Goal: Information Seeking & Learning: Find specific fact

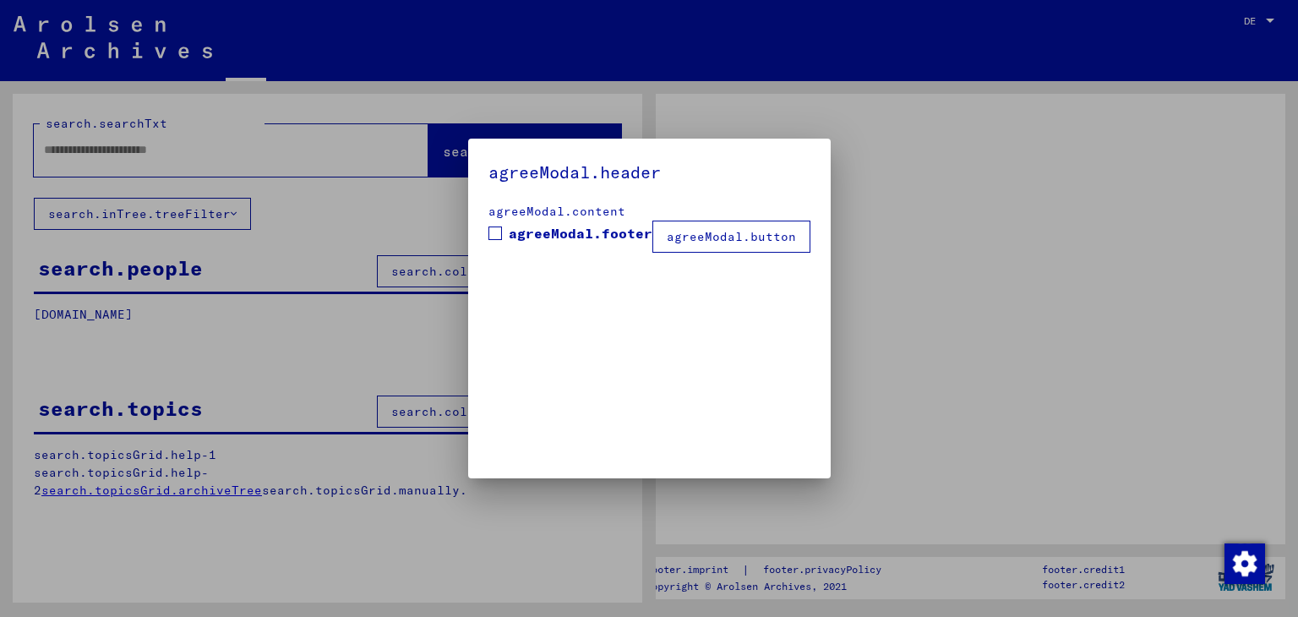
type input "**********"
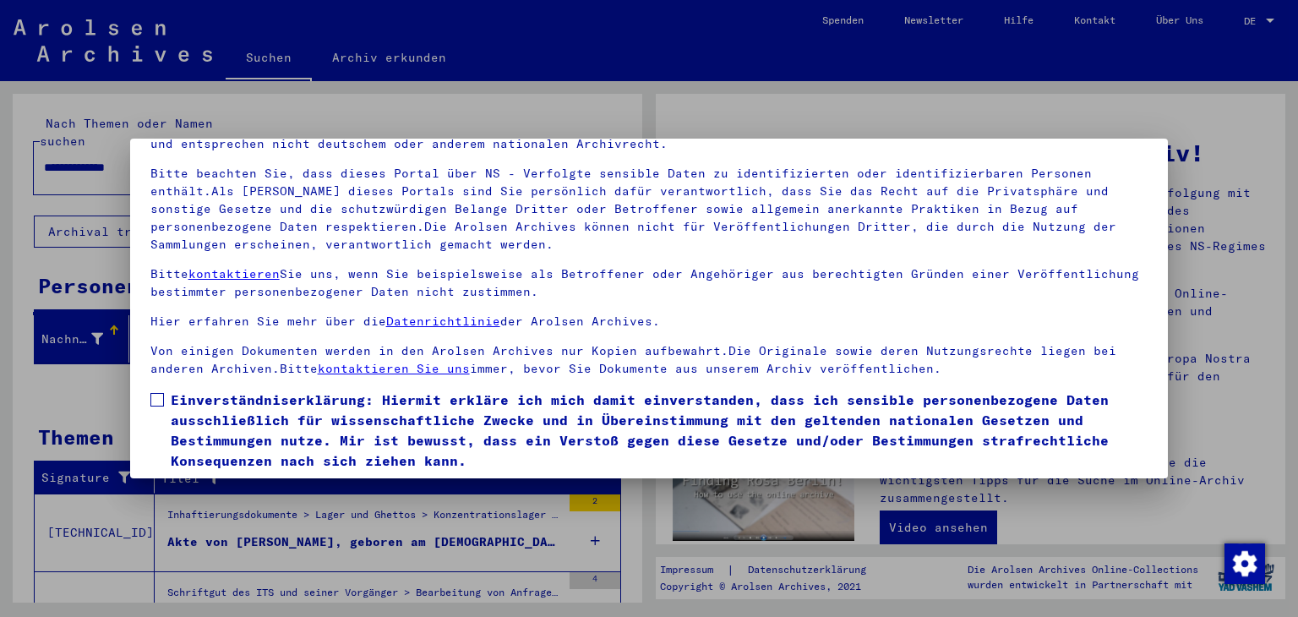
scroll to position [145, 0]
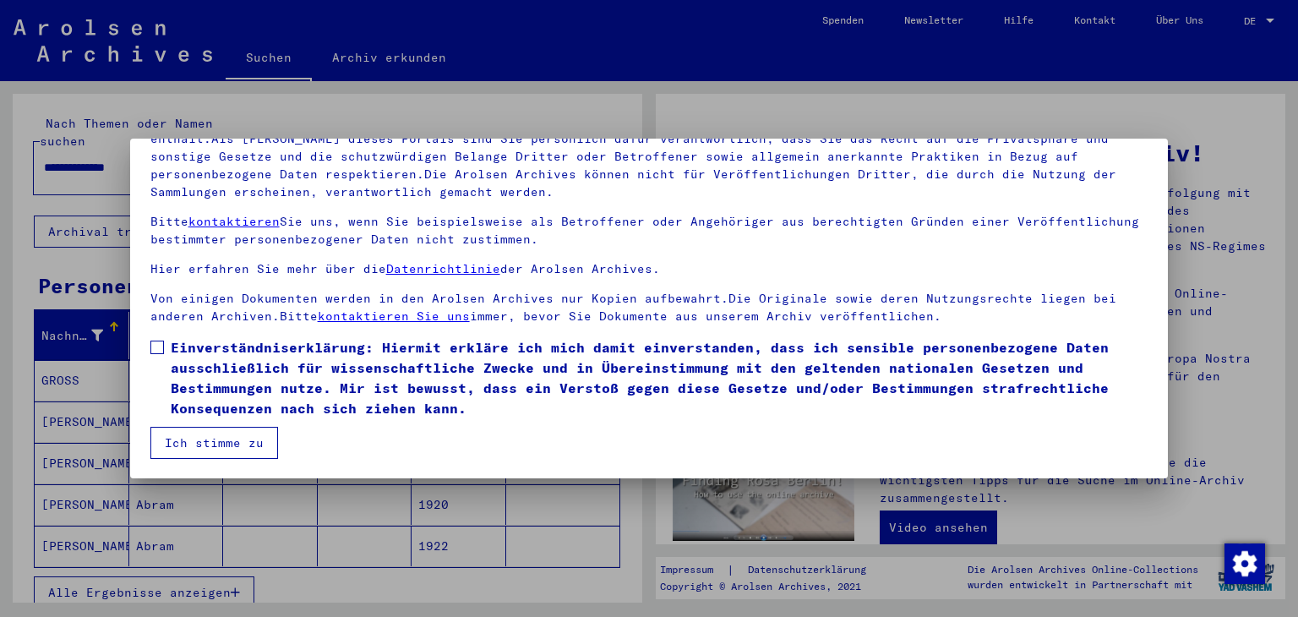
click at [156, 346] on span at bounding box center [157, 348] width 14 height 14
click at [193, 438] on button "Ich stimme zu" at bounding box center [214, 443] width 128 height 32
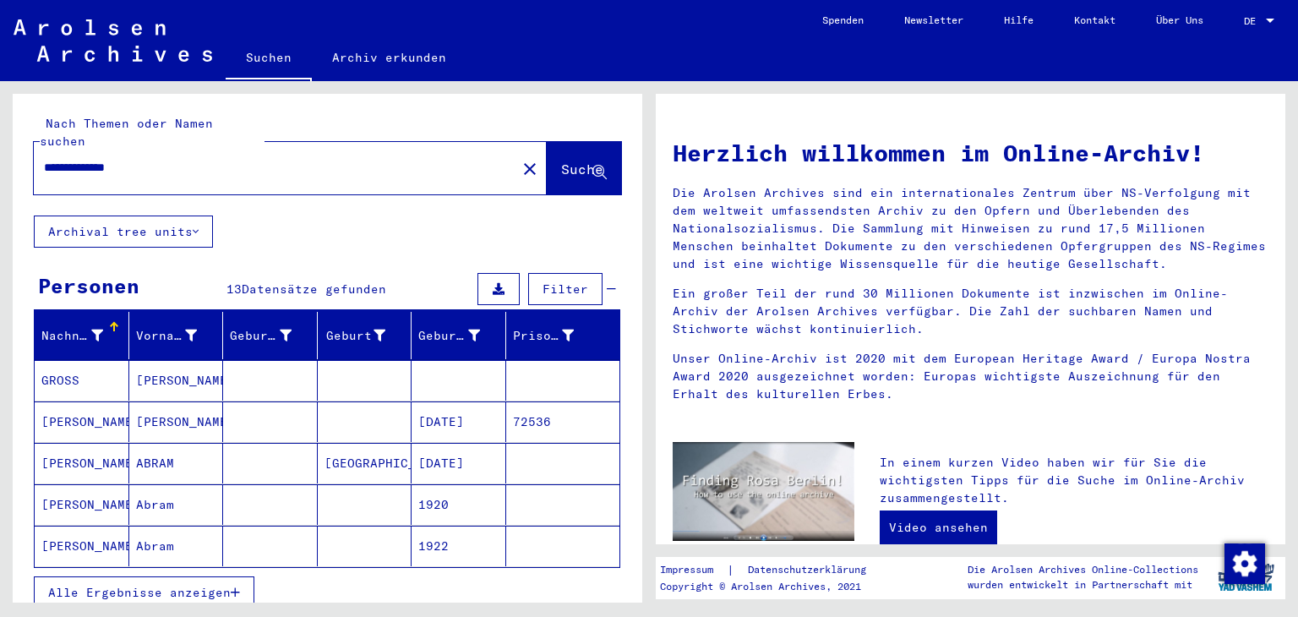
click at [221, 585] on span "Alle Ergebnisse anzeigen" at bounding box center [139, 592] width 183 height 15
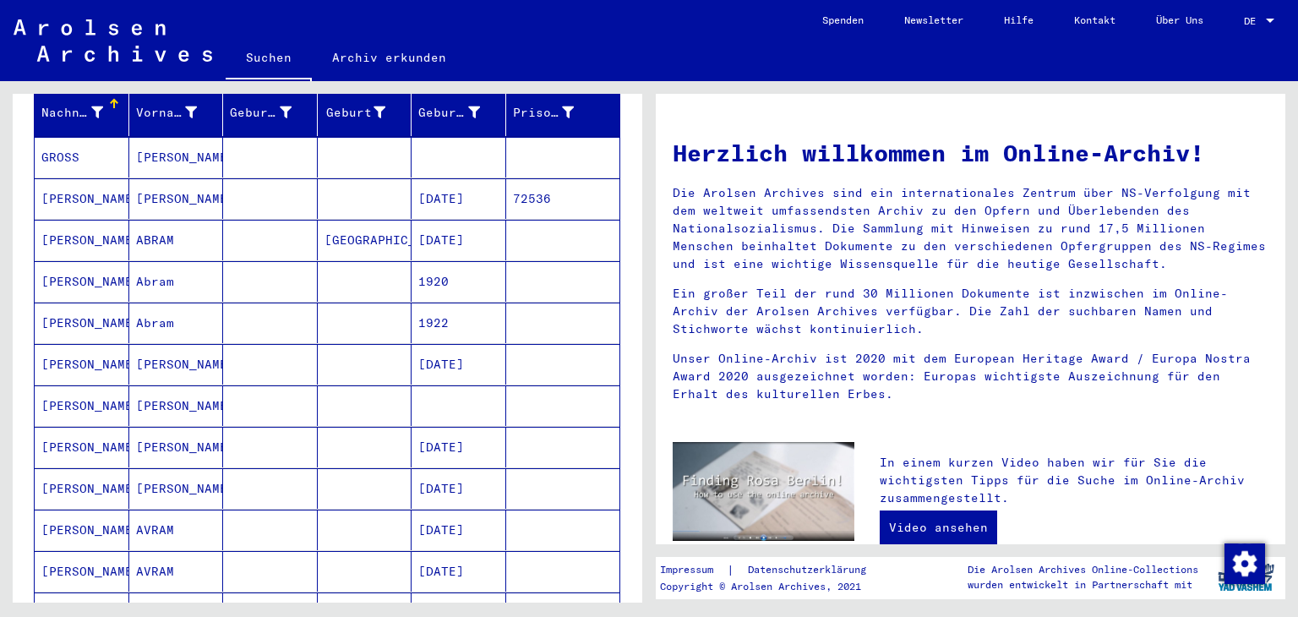
scroll to position [253, 0]
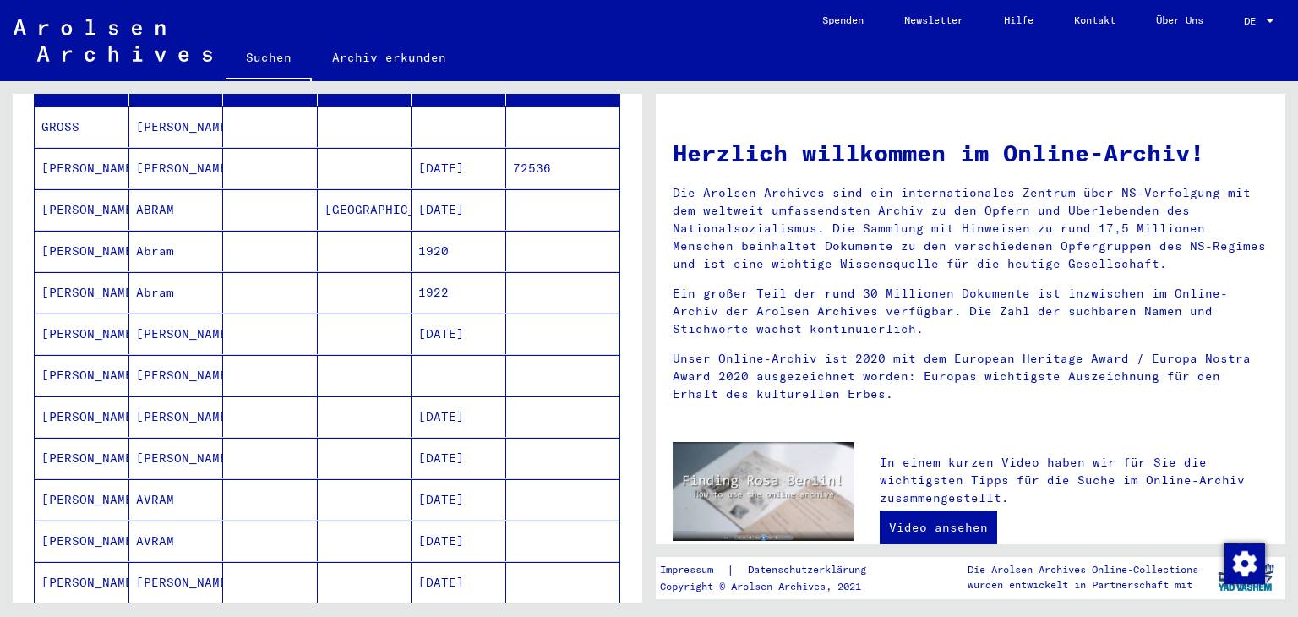
click at [483, 563] on mat-cell "[DATE]" at bounding box center [458, 582] width 95 height 41
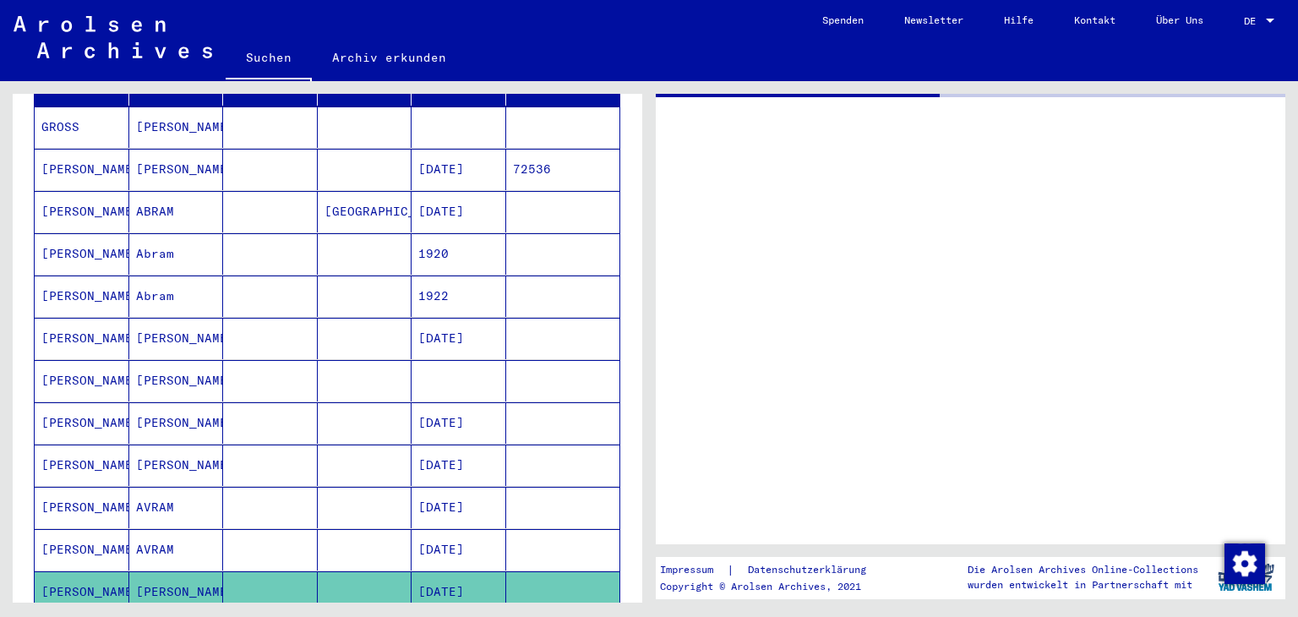
scroll to position [253, 0]
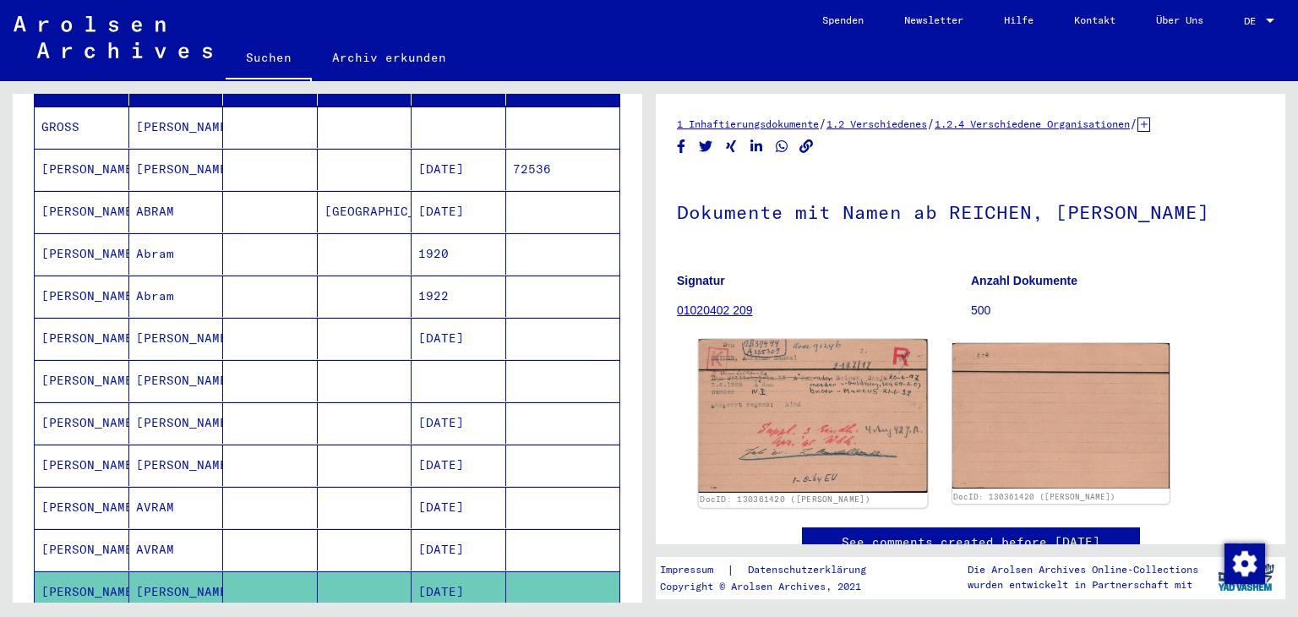
click at [813, 402] on img at bounding box center [813, 415] width 228 height 153
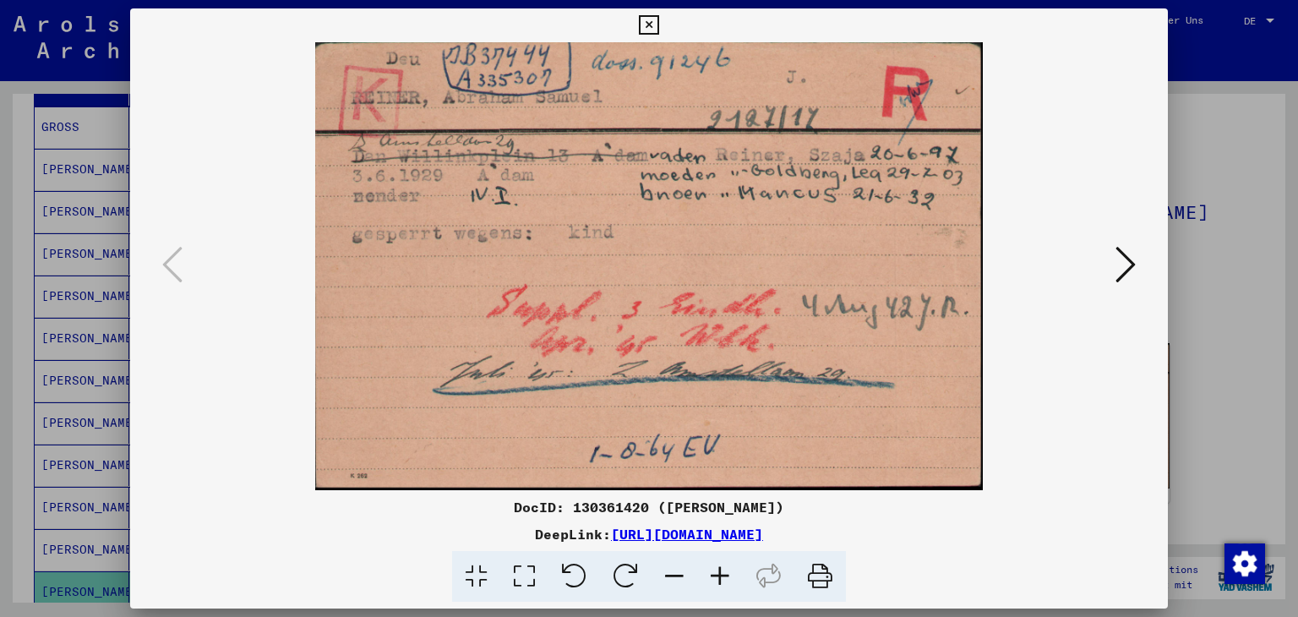
click at [1120, 274] on icon at bounding box center [1125, 264] width 20 height 41
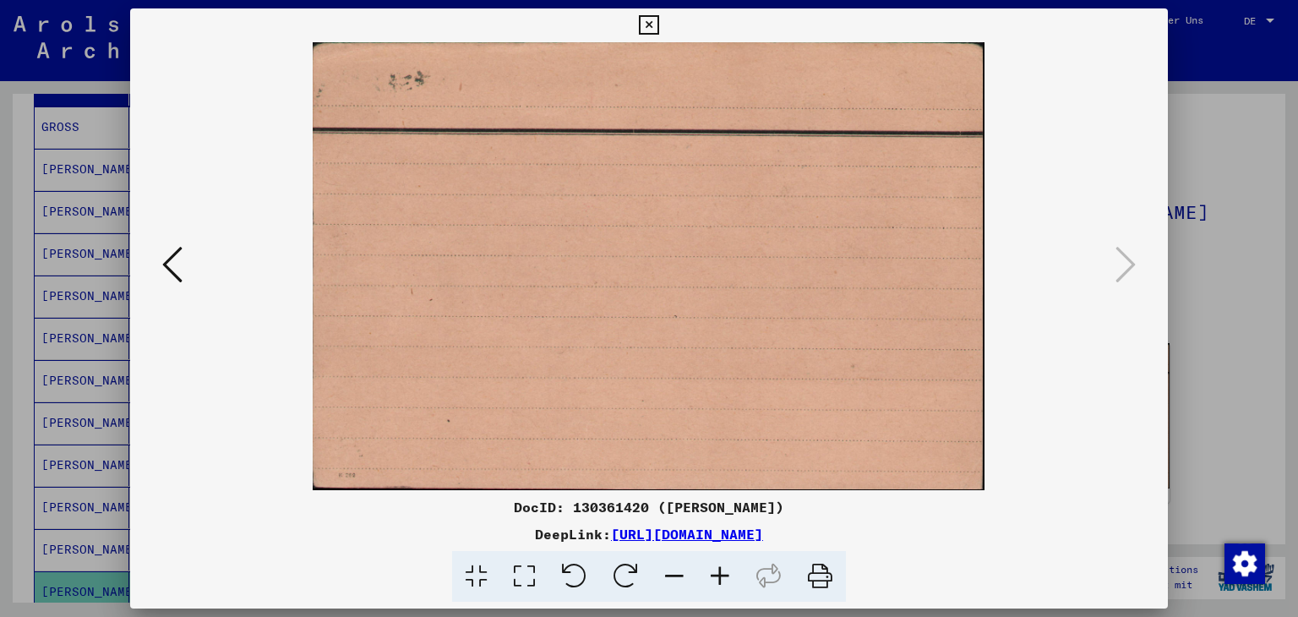
click at [174, 252] on icon at bounding box center [172, 264] width 20 height 41
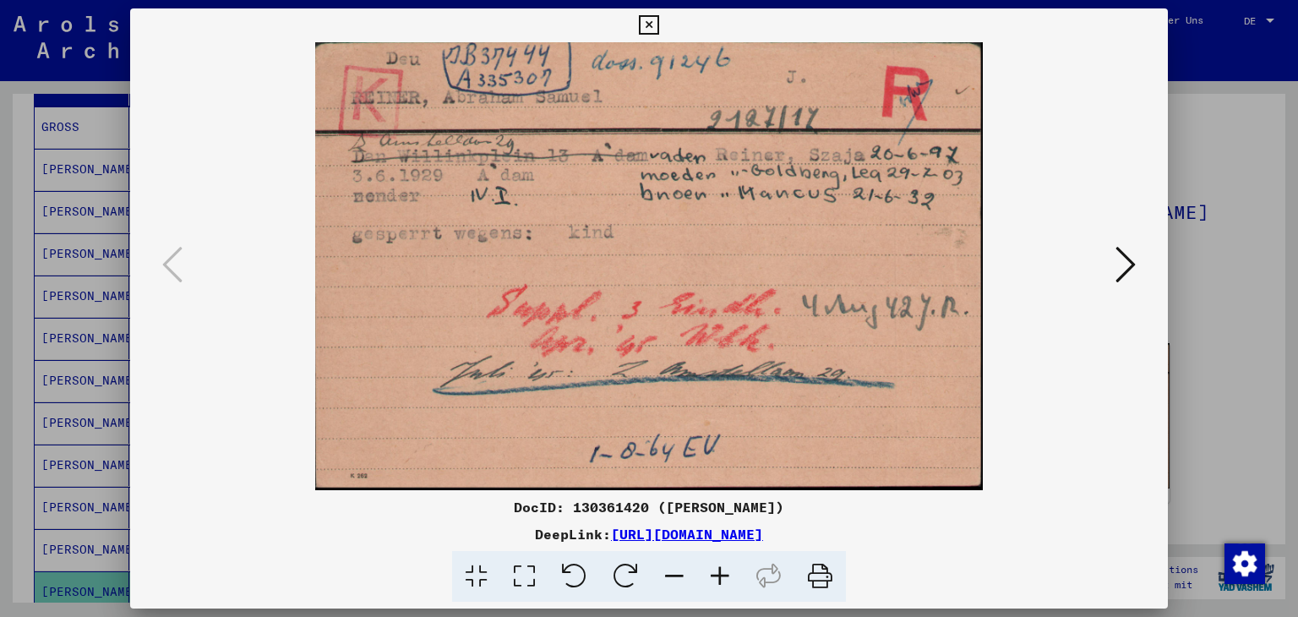
drag, startPoint x: 808, startPoint y: 513, endPoint x: 495, endPoint y: 508, distance: 312.7
click at [495, 508] on div "DocID: 130361420 ([PERSON_NAME])" at bounding box center [649, 507] width 1038 height 20
copy div "DocID: 130361420 ([PERSON_NAME])"
